Goal: Task Accomplishment & Management: Use online tool/utility

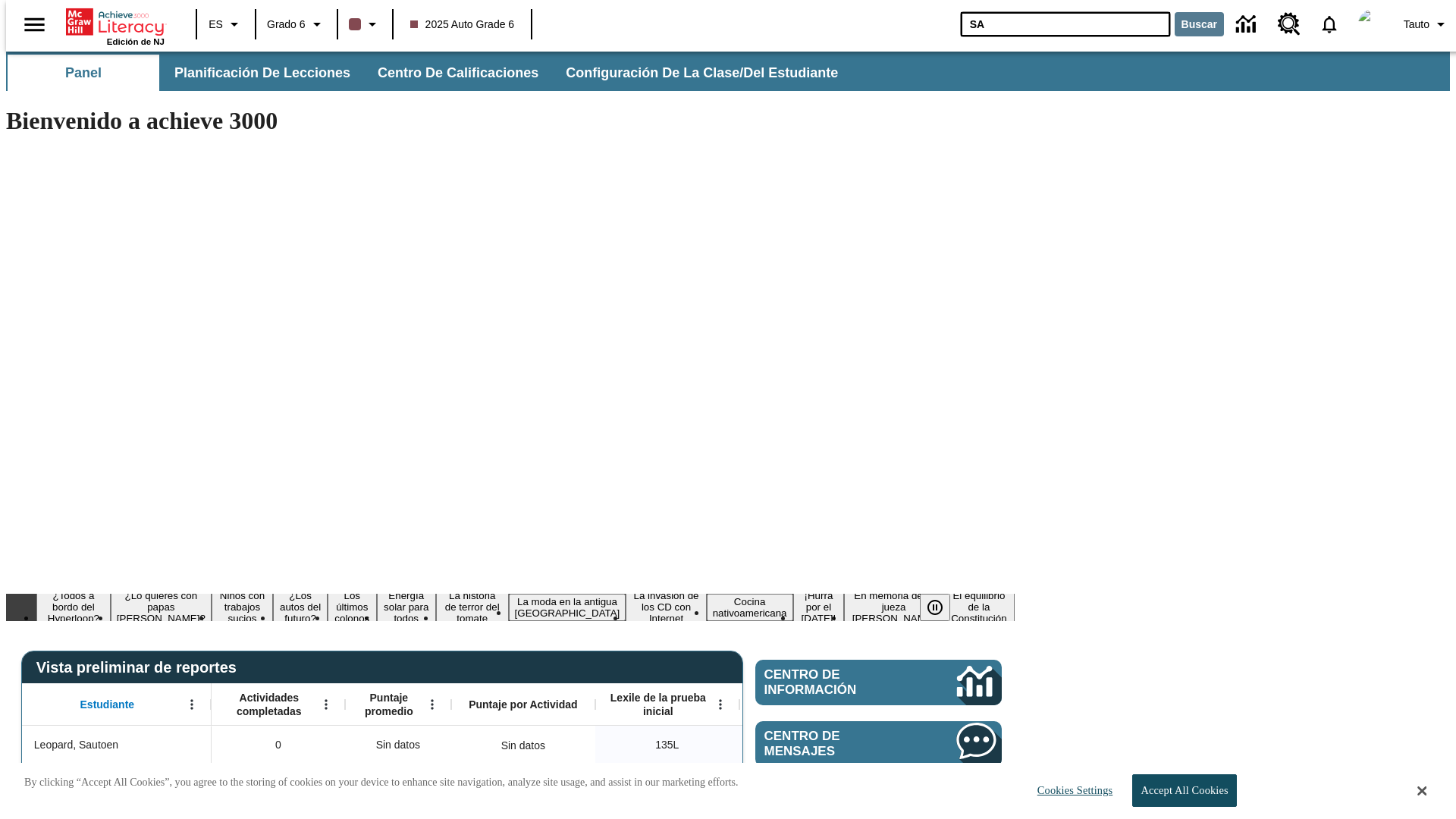
type input "SA"
click at [1190, 24] on button "Buscar" at bounding box center [1199, 24] width 50 height 24
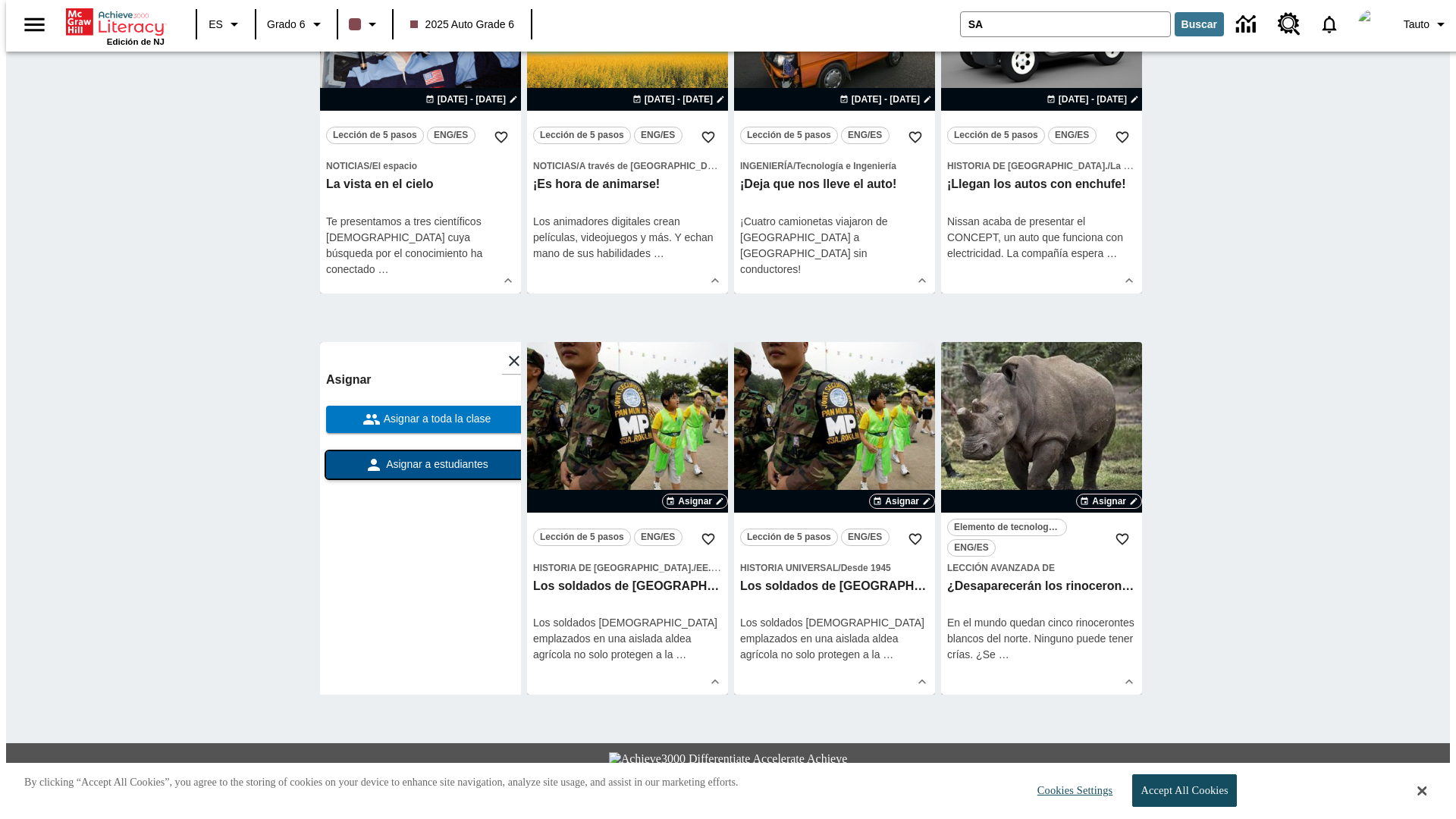
click at [420, 457] on span "Asignar a estudiantes" at bounding box center [435, 465] width 105 height 16
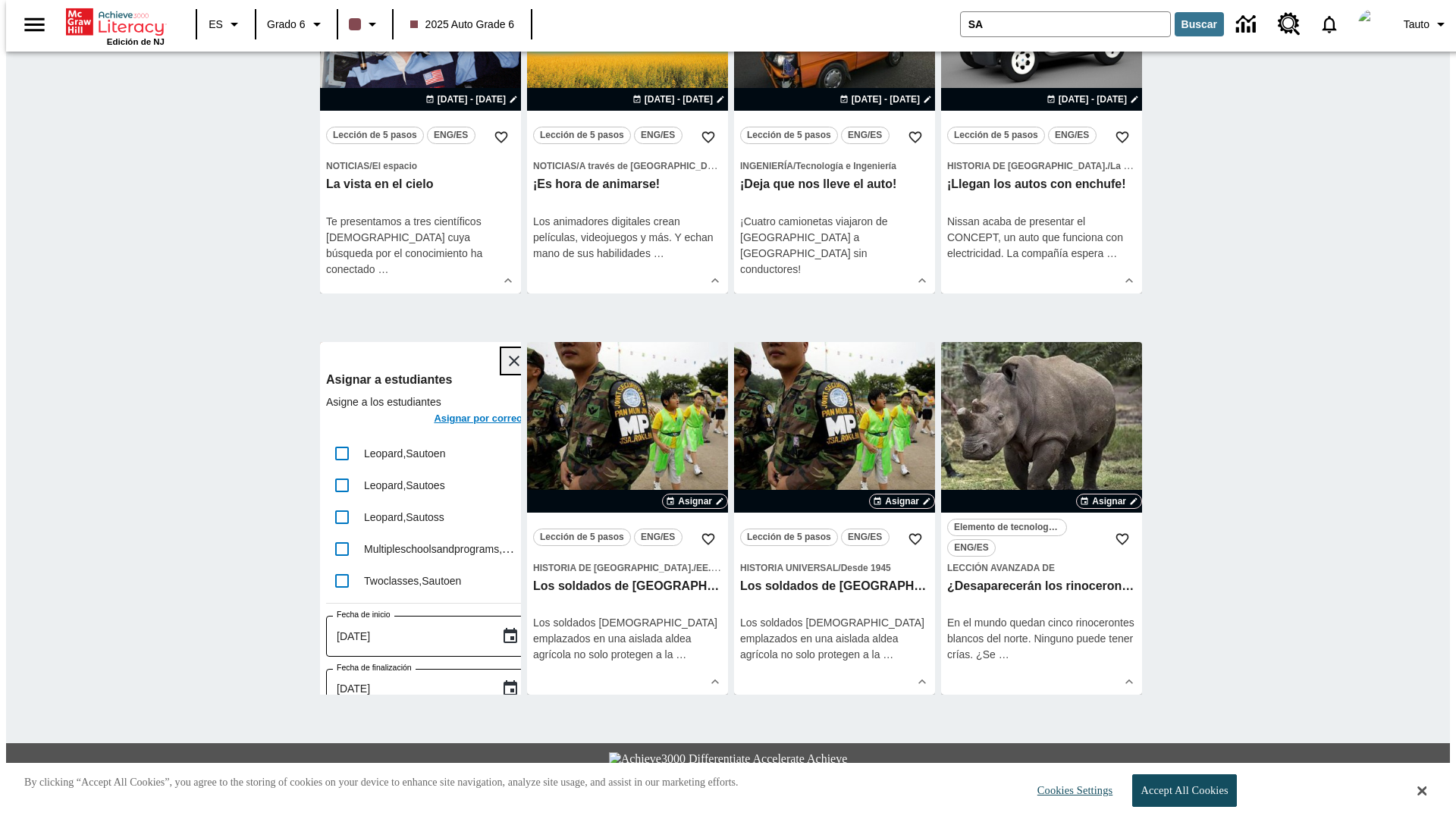
click at [509, 356] on icon "Cerrar" at bounding box center [513, 361] width 10 height 10
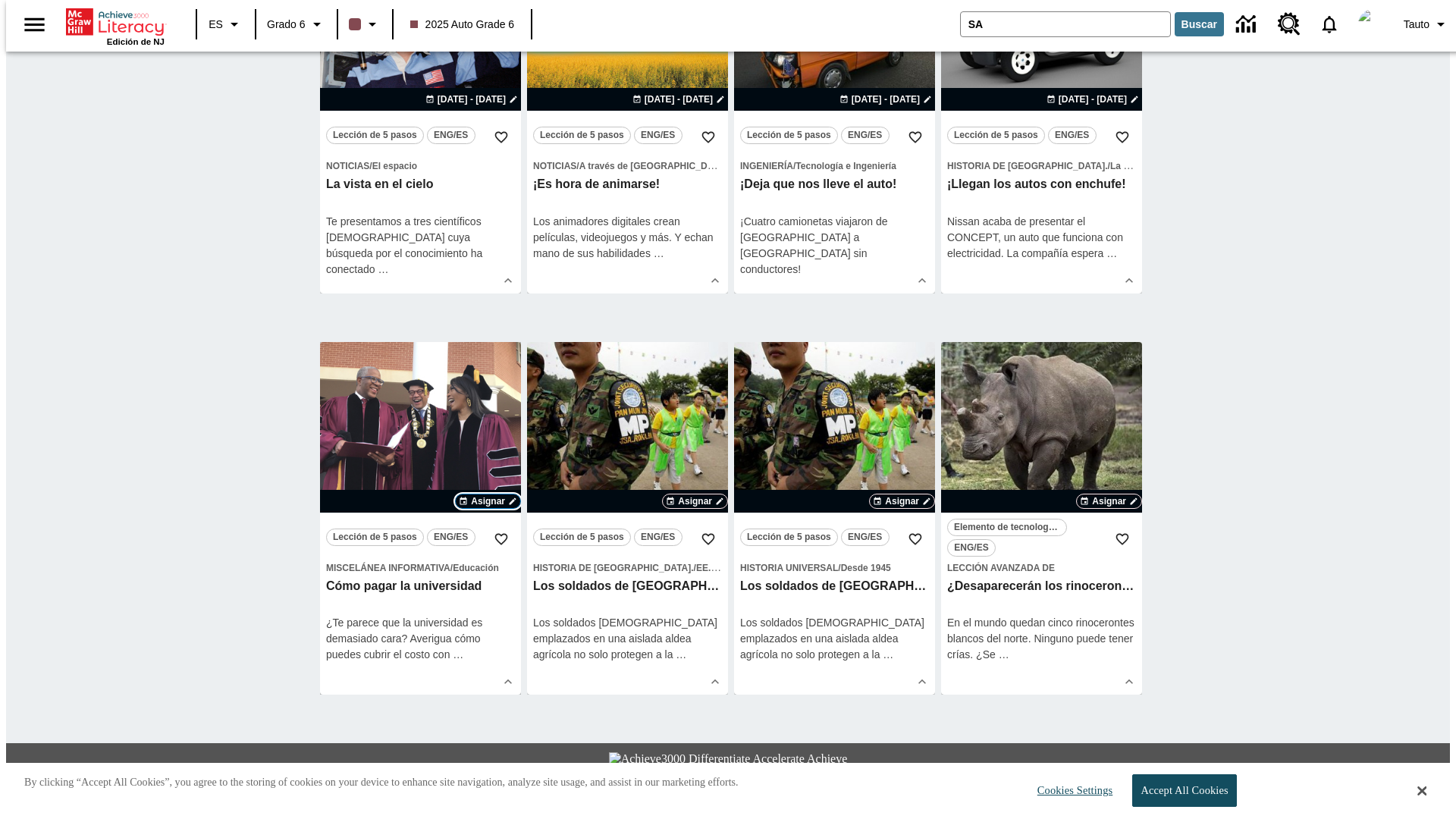
click at [488, 494] on span "Asignar" at bounding box center [489, 501] width 34 height 13
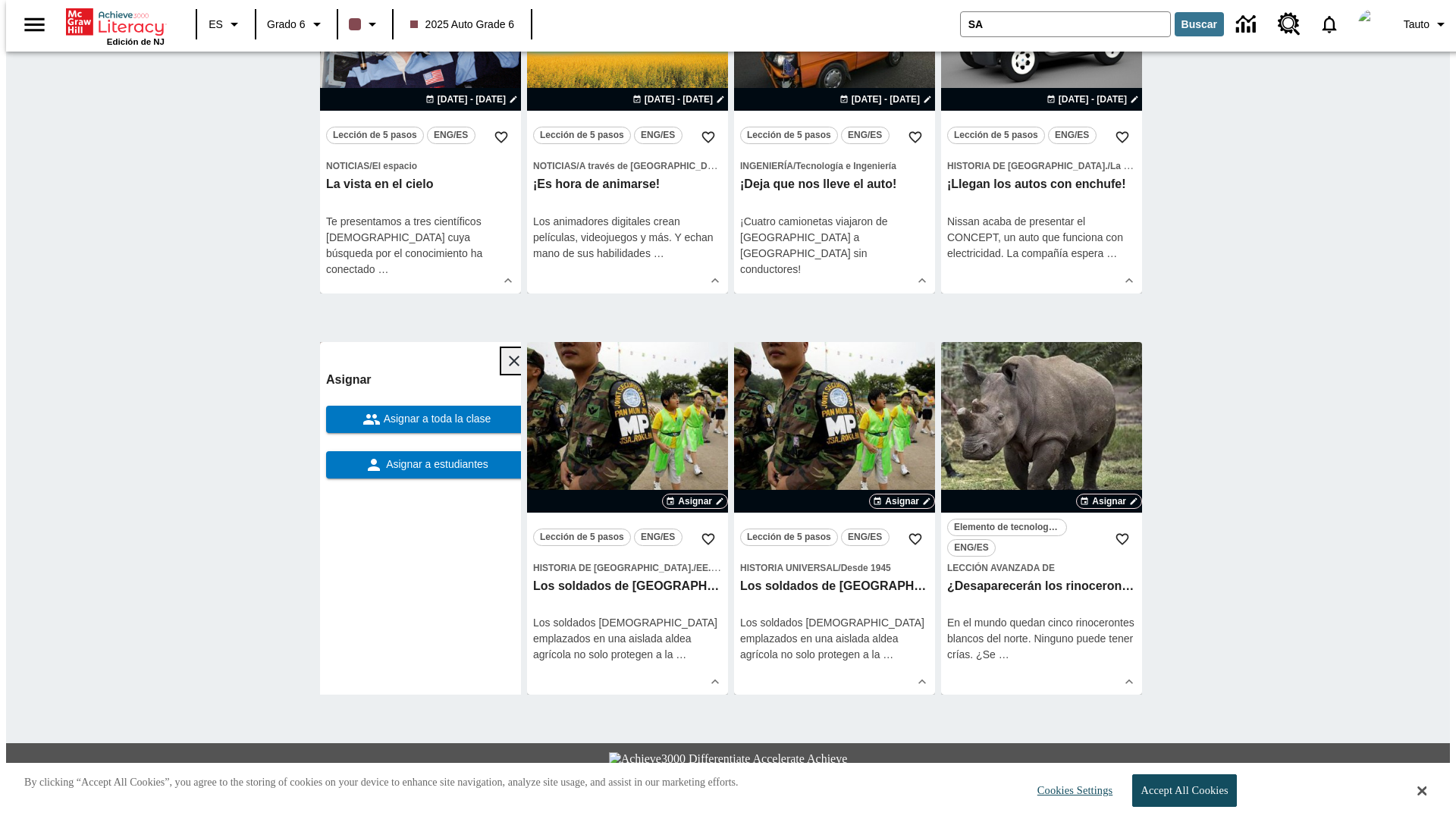
scroll to position [601, 0]
click at [420, 411] on span "Asignar a toda la clase" at bounding box center [436, 419] width 111 height 16
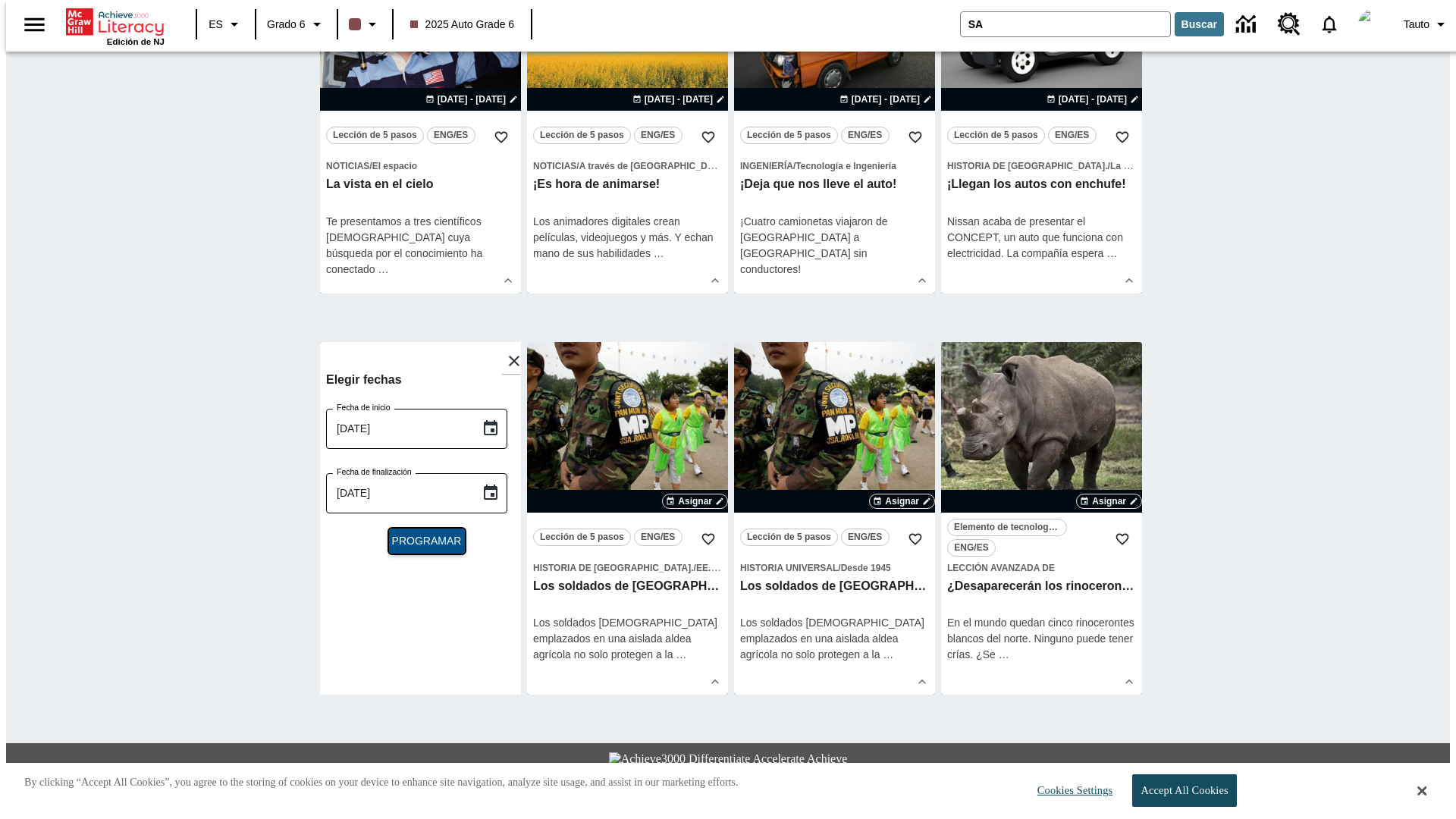
click at [420, 534] on span "Programar" at bounding box center [426, 541] width 70 height 16
